Goal: Task Accomplishment & Management: Use online tool/utility

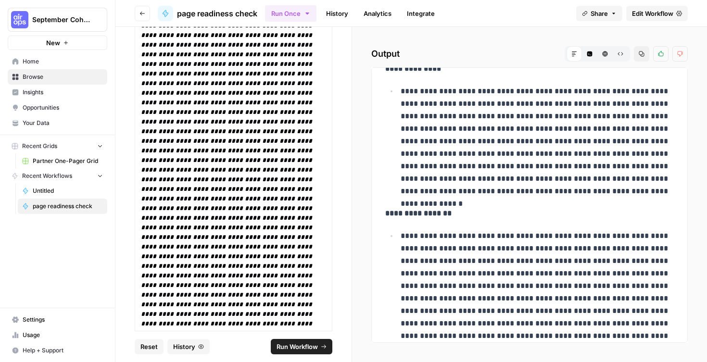
scroll to position [6064, 0]
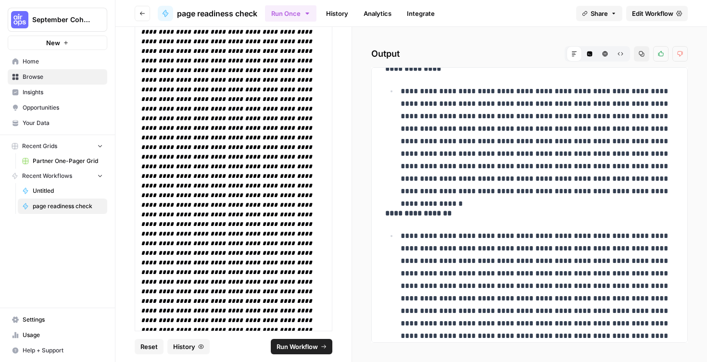
click at [657, 11] on span "Edit Workflow" at bounding box center [652, 14] width 41 height 10
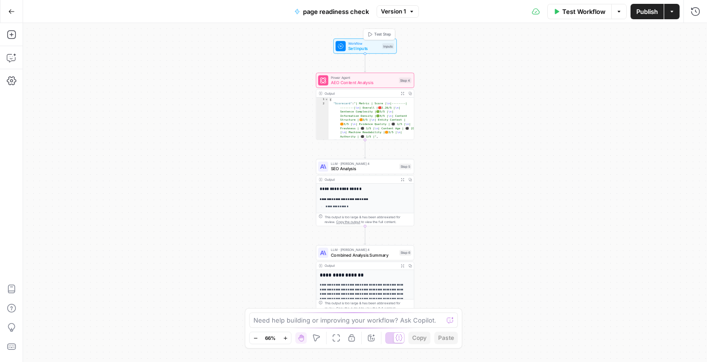
click at [363, 47] on span "Set Inputs" at bounding box center [363, 48] width 31 height 6
click at [538, 104] on button "Add Field" at bounding box center [594, 107] width 175 height 15
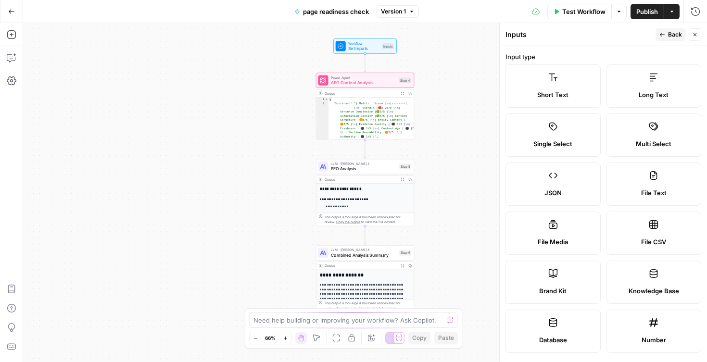
click at [538, 104] on label "Short Text" at bounding box center [552, 85] width 95 height 43
click at [533, 92] on div "Short Text" at bounding box center [552, 95] width 79 height 10
click at [675, 32] on span "Back" at bounding box center [675, 34] width 14 height 9
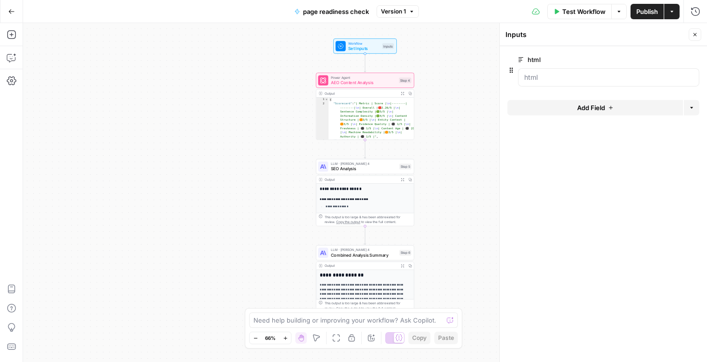
click at [589, 109] on span "Add Field" at bounding box center [591, 108] width 28 height 10
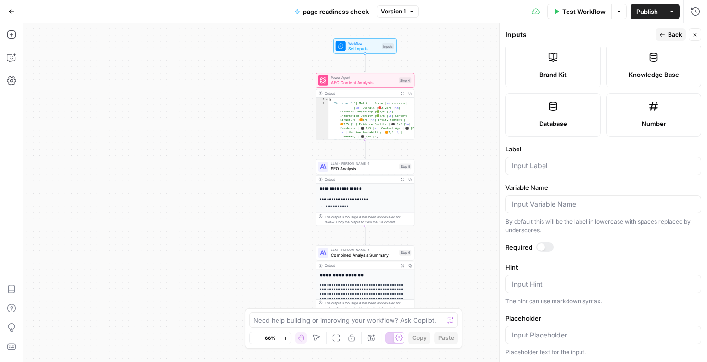
scroll to position [216, 0]
click at [533, 164] on input "Label" at bounding box center [603, 167] width 183 height 10
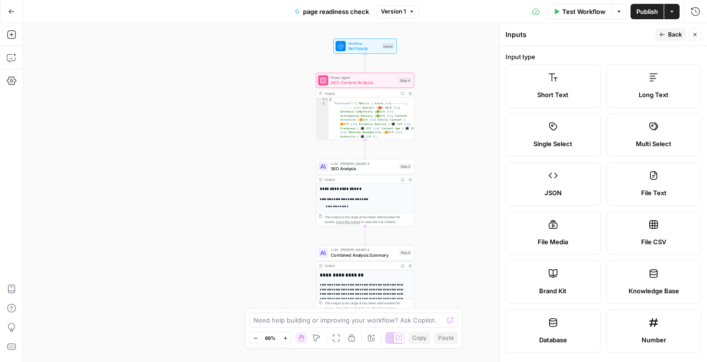
scroll to position [268, 0]
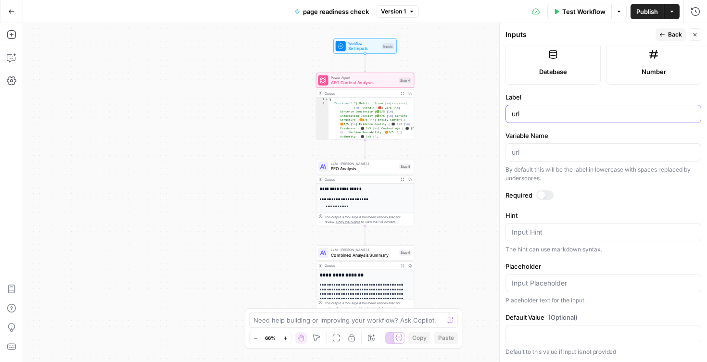
type input "url"
click at [545, 198] on div at bounding box center [544, 195] width 17 height 10
click at [668, 36] on span "Back" at bounding box center [675, 34] width 14 height 9
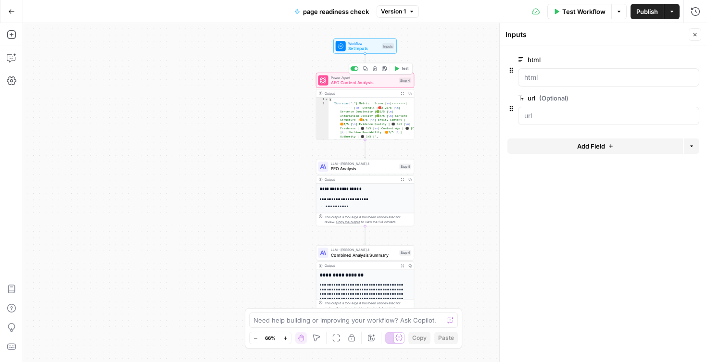
click at [361, 81] on span "AEO Content Analysis" at bounding box center [363, 82] width 65 height 6
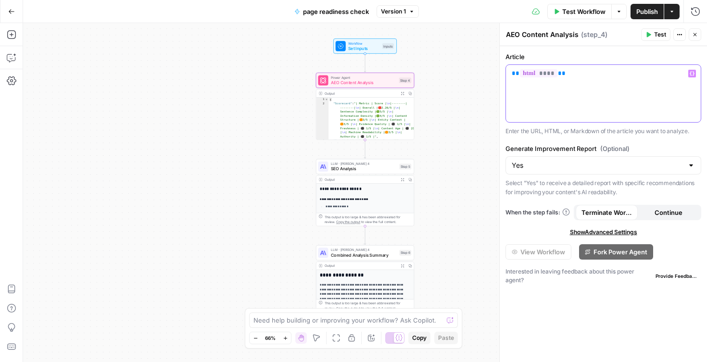
click at [575, 90] on div "** **** **" at bounding box center [603, 93] width 195 height 57
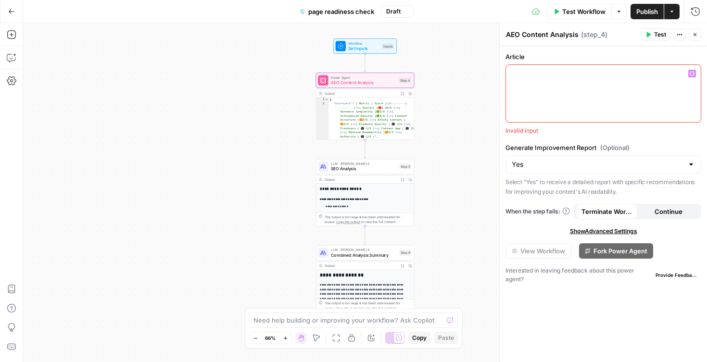
click at [691, 75] on icon "button" at bounding box center [691, 73] width 5 height 5
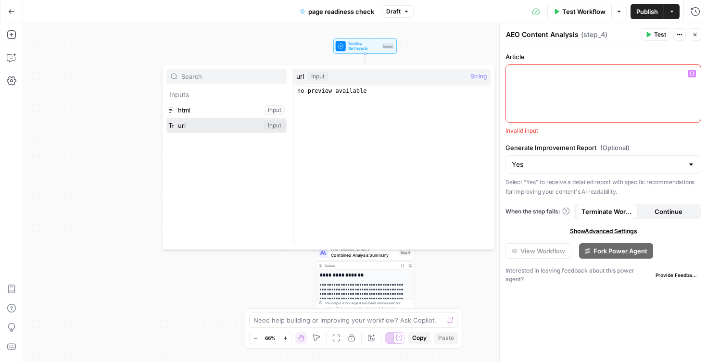
click at [214, 130] on button "Select variable url" at bounding box center [226, 125] width 120 height 15
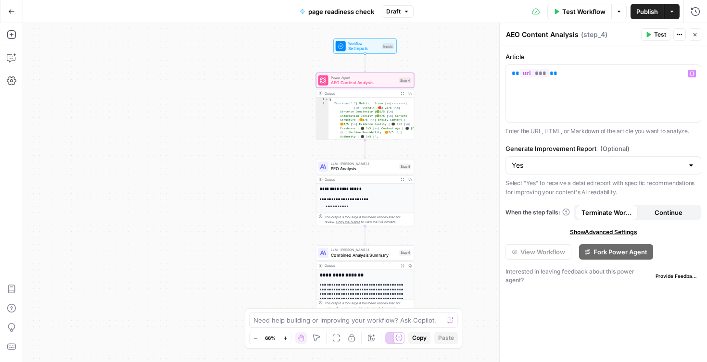
click at [375, 205] on p "**********" at bounding box center [367, 207] width 85 height 5
click at [357, 166] on span "SEO Analysis" at bounding box center [364, 168] width 66 height 6
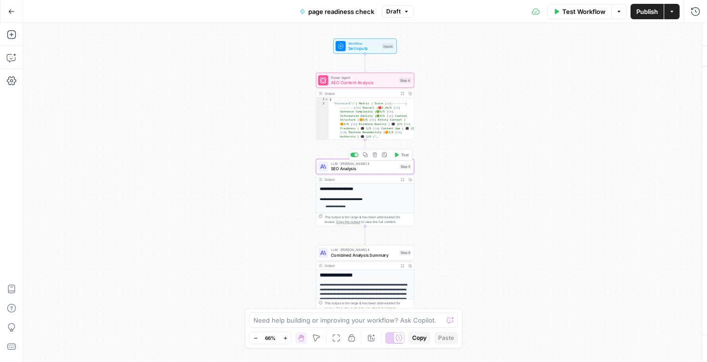
type textarea "SEO Analysis"
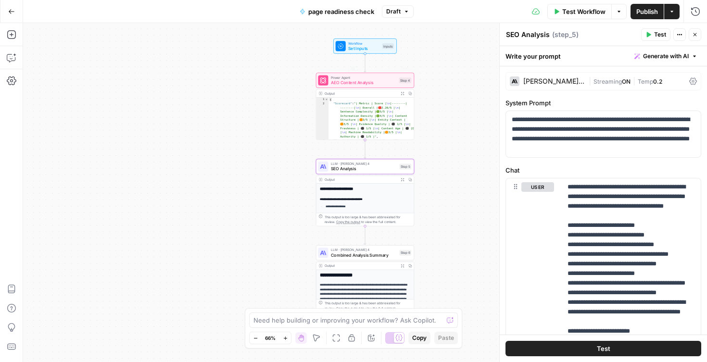
click at [362, 49] on span "Set Inputs" at bounding box center [363, 48] width 31 height 6
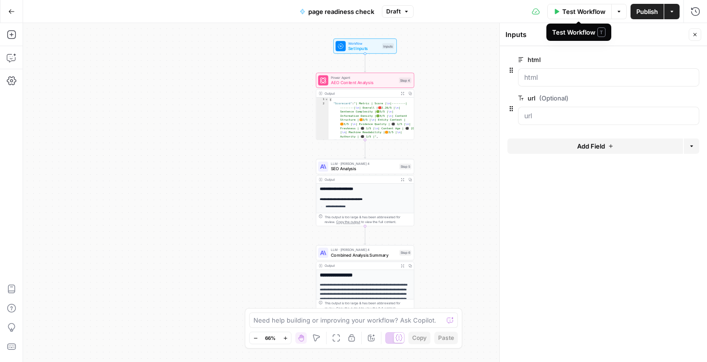
click at [589, 13] on span "Test Workflow" at bounding box center [583, 12] width 43 height 10
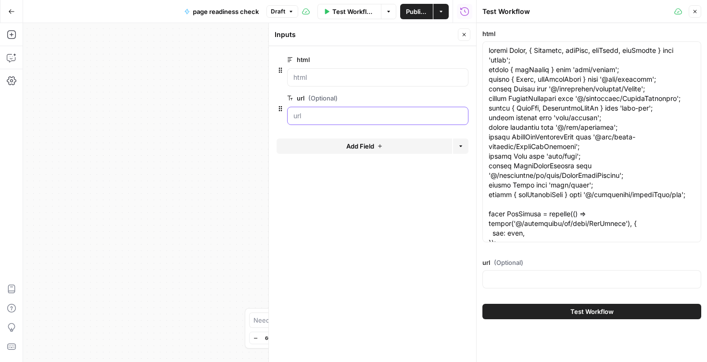
click at [363, 114] on input "url (Optional)" at bounding box center [377, 116] width 169 height 10
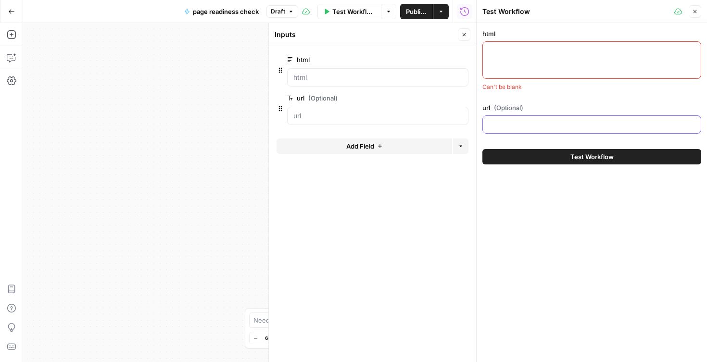
click at [515, 121] on input "url (Optional)" at bounding box center [591, 125] width 206 height 10
paste input "[URL][DOMAIN_NAME]"
type input "[URL][DOMAIN_NAME]"
click at [441, 57] on span "edit field" at bounding box center [432, 60] width 21 height 8
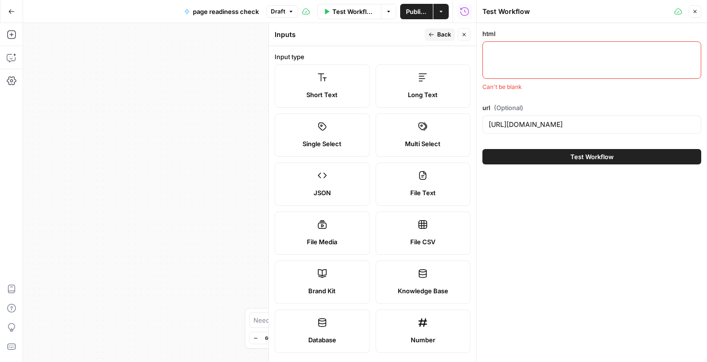
scroll to position [287, 0]
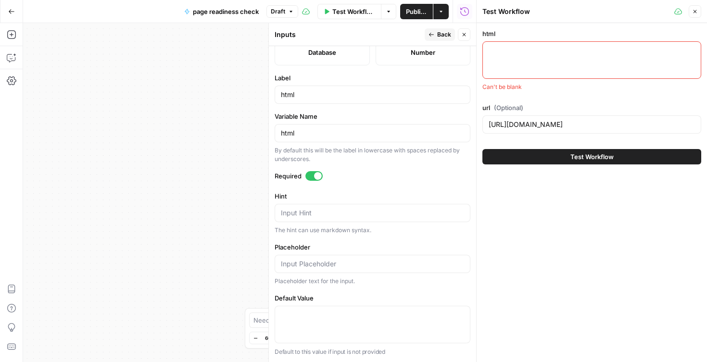
click at [313, 177] on div at bounding box center [313, 176] width 17 height 10
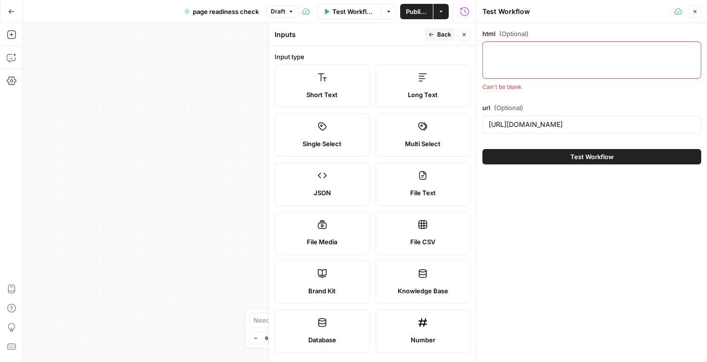
click at [437, 37] on span "Back" at bounding box center [444, 34] width 14 height 9
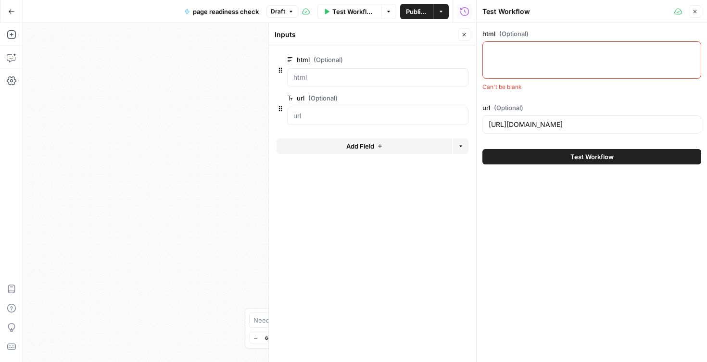
click at [497, 158] on button "Test Workflow" at bounding box center [591, 156] width 219 height 15
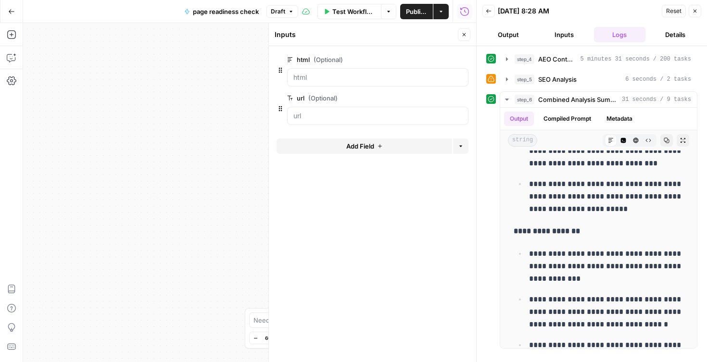
scroll to position [482, 0]
